Goal: Task Accomplishment & Management: Use online tool/utility

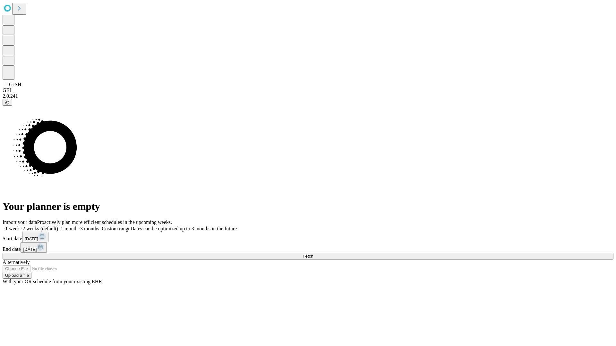
click at [313, 254] on span "Fetch" at bounding box center [307, 256] width 11 height 5
